Goal: Book appointment/travel/reservation

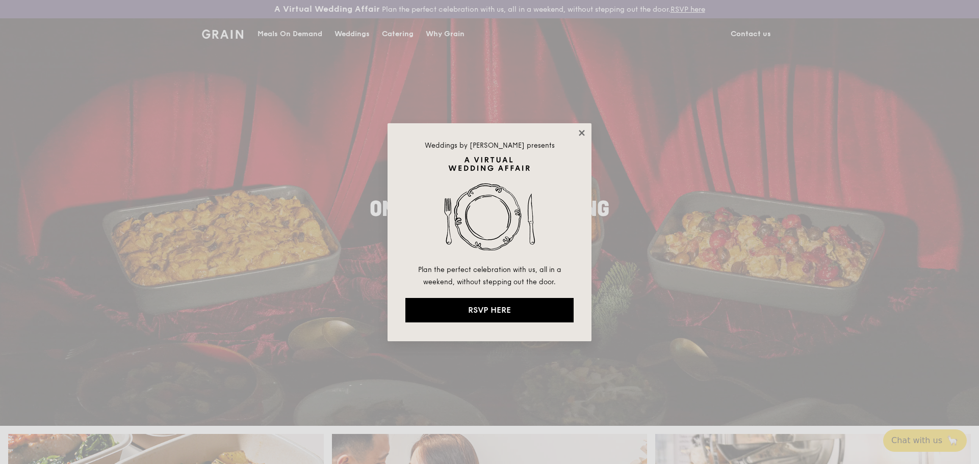
click at [580, 128] on icon at bounding box center [581, 132] width 9 height 9
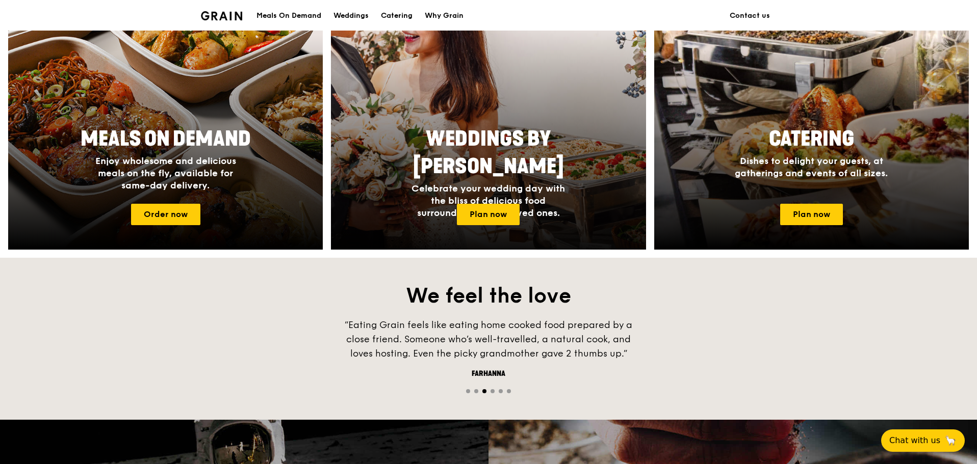
scroll to position [459, 0]
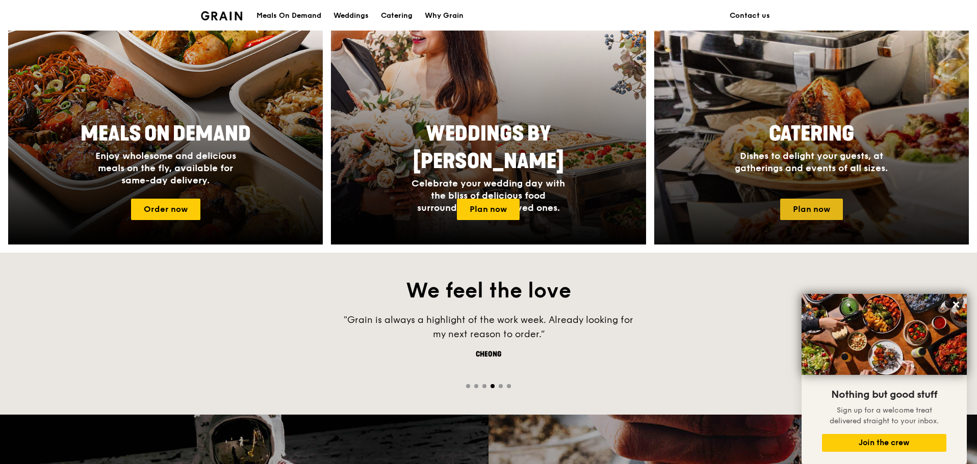
click at [811, 207] on link "Plan now" at bounding box center [811, 209] width 63 height 21
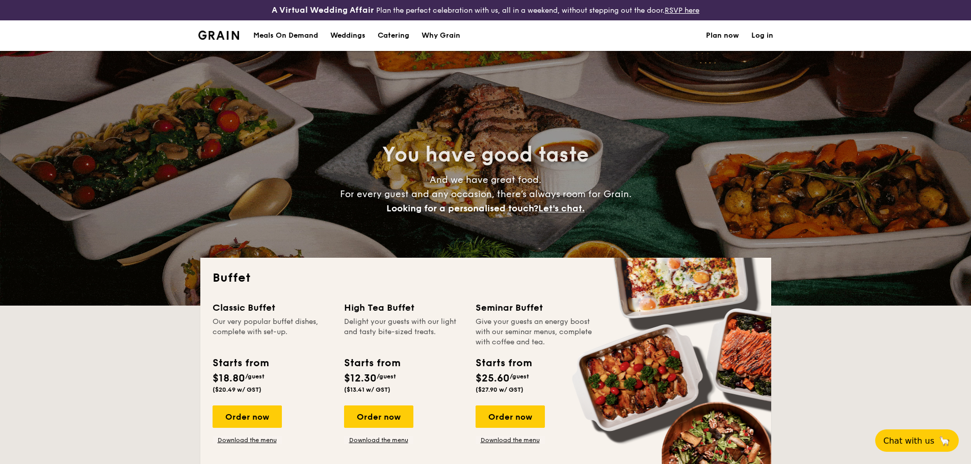
select select
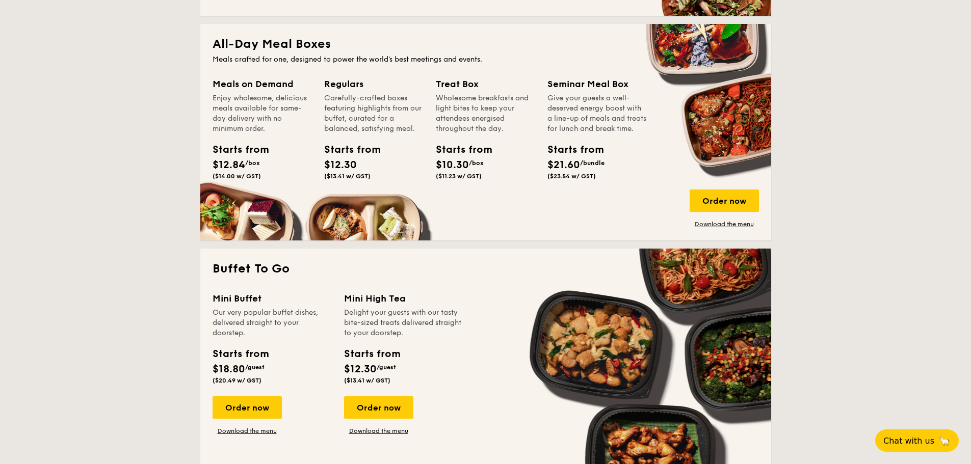
scroll to position [255, 0]
